Goal: Obtain resource: Download file/media

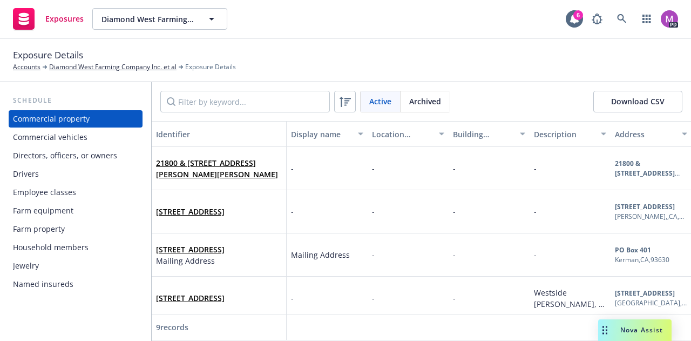
click at [52, 139] on div "Commercial vehicles" at bounding box center [50, 136] width 75 height 17
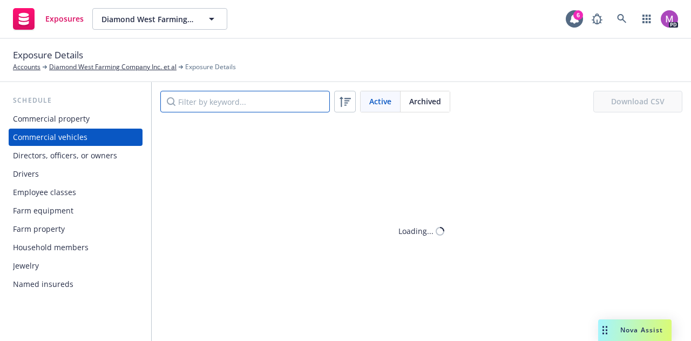
click at [193, 101] on input "Filter by keyword..." at bounding box center [245, 102] width 170 height 22
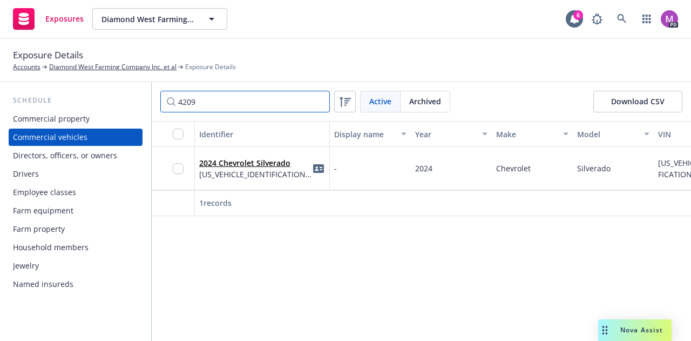
type input "4209"
click at [178, 165] on input "checkbox" at bounding box center [178, 168] width 11 height 11
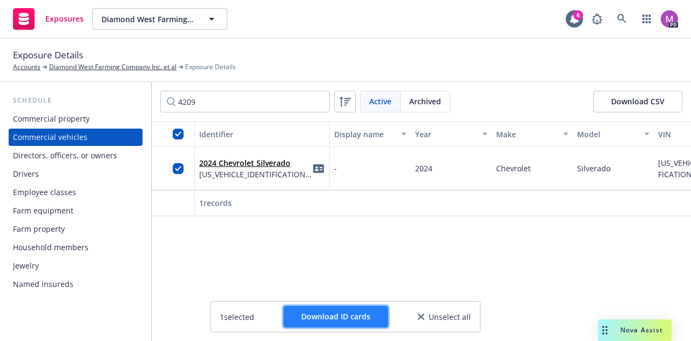
click at [327, 308] on button "Download ID cards" at bounding box center [335, 317] width 105 height 22
